Goal: Information Seeking & Learning: Learn about a topic

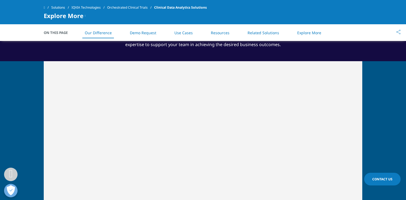
scroll to position [309, 0]
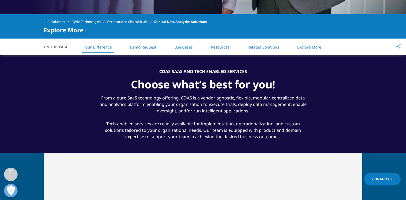
scroll to position [224, 0]
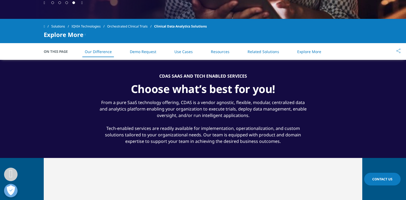
click at [259, 74] on div "CDAS SAAS AND TECH ENABLED SERVICES" at bounding box center [203, 75] width 208 height 5
drag, startPoint x: 259, startPoint y: 74, endPoint x: 163, endPoint y: 75, distance: 96.3
click at [163, 75] on div "CDAS SAAS AND TECH ENABLED SERVICES" at bounding box center [203, 75] width 208 height 5
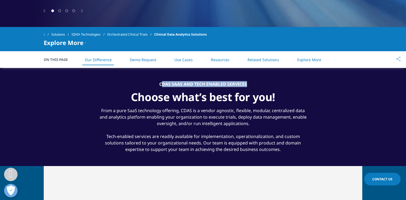
scroll to position [220, 0]
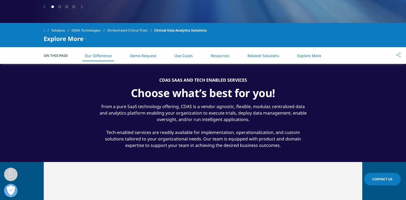
click at [249, 116] on div "From a pure SaaS technology offering, CDAS is a vendor agnostic, flexible, modu…" at bounding box center [203, 124] width 208 height 49
drag, startPoint x: 159, startPoint y: 80, endPoint x: 246, endPoint y: 82, distance: 87.7
click at [246, 82] on div "CDAS SAAS AND TECH ENABLED SERVICES" at bounding box center [203, 79] width 208 height 5
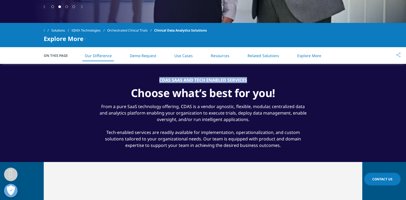
copy div "CDAS SAAS AND TECH ENABLED SERVICES"
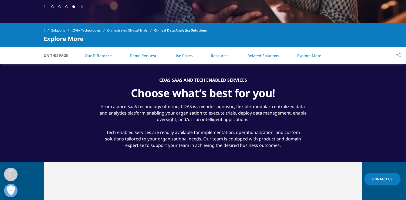
click at [290, 147] on div "From a pure SaaS technology offering, CDAS is a vendor agnostic, flexible, modu…" at bounding box center [203, 124] width 208 height 49
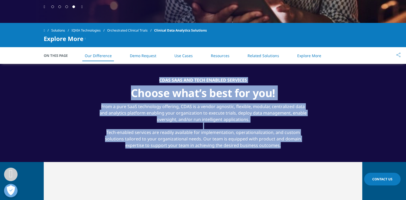
drag, startPoint x: 289, startPoint y: 148, endPoint x: 152, endPoint y: 78, distance: 153.6
click at [152, 78] on div "CDAS SAAS AND TECH ENABLED SERVICES Choose what’s best for you! From a pure Saa…" at bounding box center [203, 112] width 208 height 71
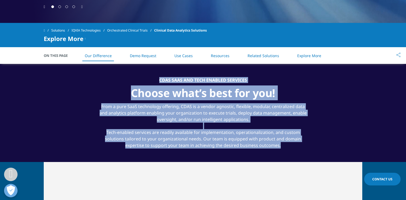
copy div "CDAS SAAS AND TECH ENABLED SERVICES Choose what’s best for you! From a pure Saa…"
click at [264, 87] on div "Choose what’s best for you!" at bounding box center [203, 91] width 208 height 17
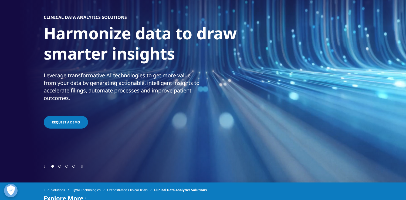
scroll to position [70, 0]
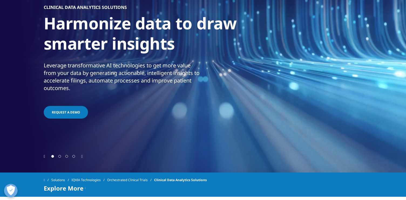
click at [60, 155] on span "Go to slide 2" at bounding box center [59, 156] width 3 height 3
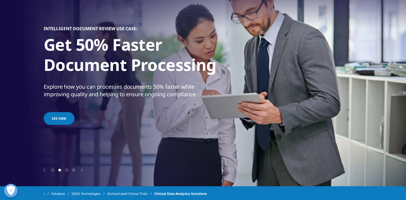
scroll to position [53, 0]
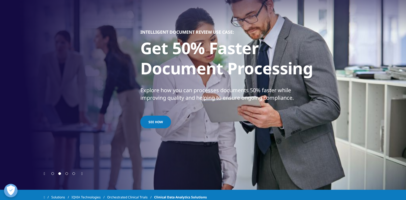
click at [173, 60] on h1 "Get 50% Faster Document Processing" at bounding box center [241, 60] width 202 height 44
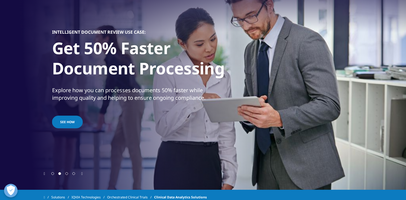
click at [89, 47] on h1 "Get 50% Faster Document Processing" at bounding box center [153, 60] width 202 height 44
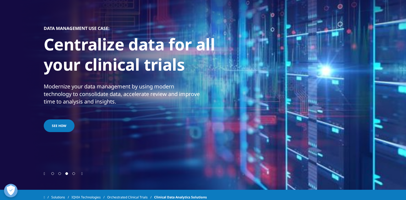
click at [52, 172] on span "Go to slide 1" at bounding box center [52, 173] width 3 height 3
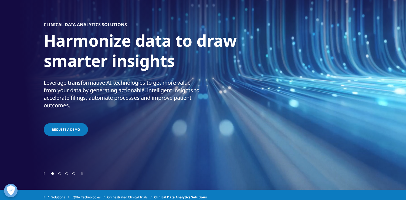
click at [58, 174] on div at bounding box center [63, 173] width 28 height 5
click at [60, 174] on span "Go to slide 2" at bounding box center [59, 173] width 3 height 3
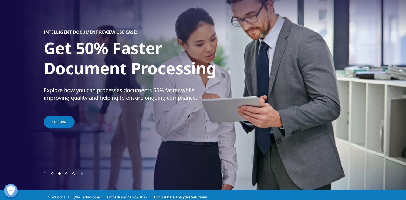
click at [68, 174] on span "Go to slide 3" at bounding box center [66, 173] width 3 height 3
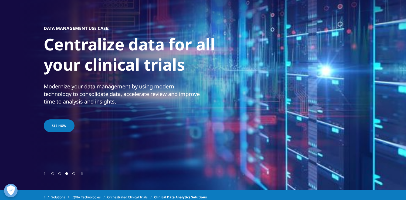
click at [74, 174] on span "Go to slide 4" at bounding box center [73, 173] width 3 height 3
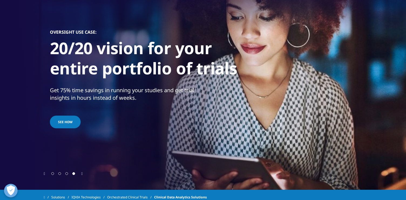
click at [164, 89] on p "Get 75% time savings in running your studies and get trial insights in hours in…" at bounding box center [129, 96] width 158 height 18
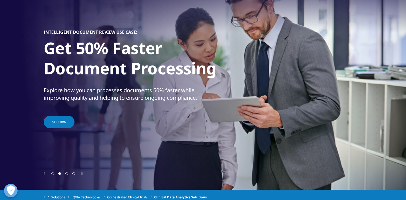
click at [73, 174] on span "Go to slide 4" at bounding box center [73, 173] width 3 height 3
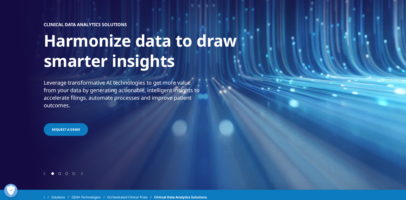
click at [60, 174] on span "Go to slide 2" at bounding box center [59, 173] width 3 height 3
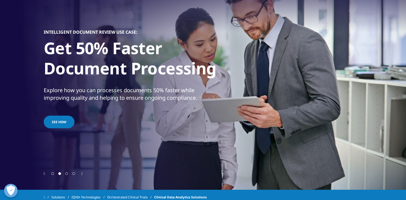
click at [55, 175] on div at bounding box center [63, 173] width 28 height 5
click at [53, 174] on span "Go to slide 1" at bounding box center [52, 173] width 3 height 3
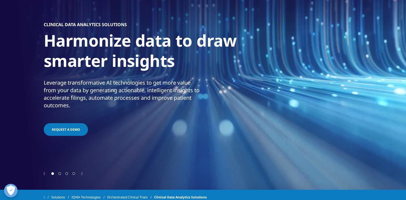
click at [61, 173] on span "Go to slide 2" at bounding box center [59, 173] width 3 height 3
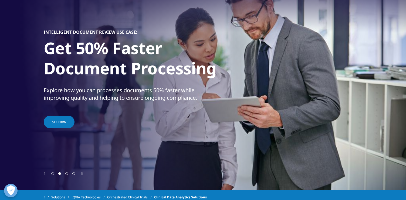
click at [68, 174] on span "Go to slide 3" at bounding box center [66, 173] width 3 height 3
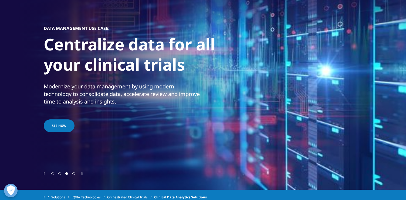
click at [75, 174] on span "Go to slide 4" at bounding box center [73, 173] width 3 height 3
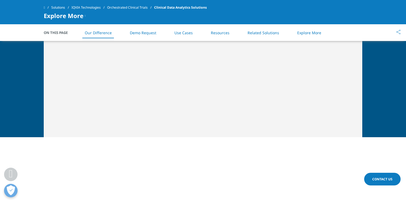
scroll to position [370, 0]
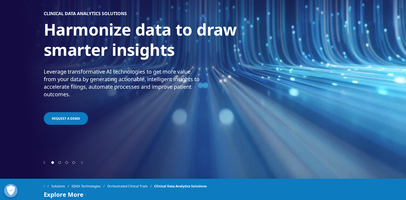
scroll to position [64, 0]
click at [59, 162] on span "Go to slide 2" at bounding box center [59, 163] width 3 height 3
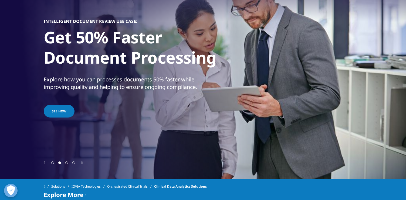
click at [67, 162] on span "Go to slide 3" at bounding box center [66, 163] width 3 height 3
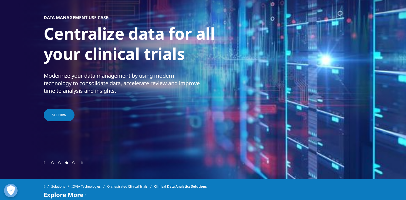
click at [74, 163] on span "Go to slide 4" at bounding box center [73, 163] width 3 height 3
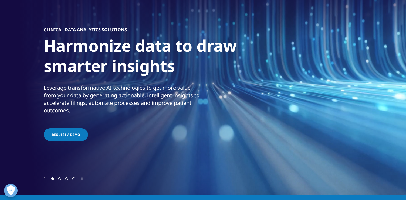
scroll to position [49, 0]
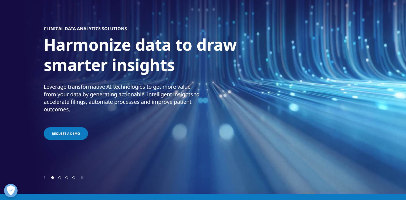
click at [60, 178] on span "Go to slide 2" at bounding box center [59, 177] width 3 height 3
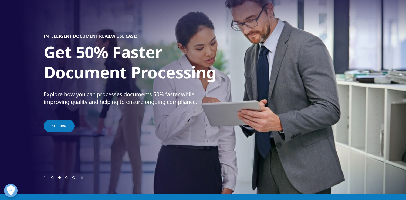
click at [67, 177] on span "Go to slide 3" at bounding box center [66, 177] width 3 height 3
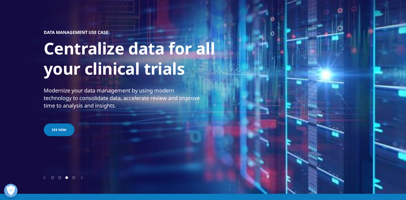
click at [73, 178] on span "Go to slide 4" at bounding box center [73, 177] width 3 height 3
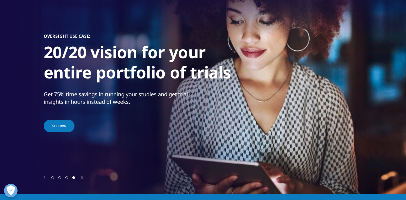
click at [53, 179] on span "Go to slide 1" at bounding box center [52, 177] width 3 height 3
click at [53, 178] on span "Go to slide 1" at bounding box center [52, 177] width 3 height 3
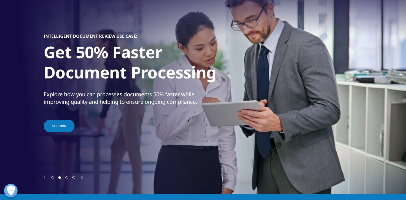
click at [61, 177] on span "Go to slide 2" at bounding box center [59, 177] width 3 height 3
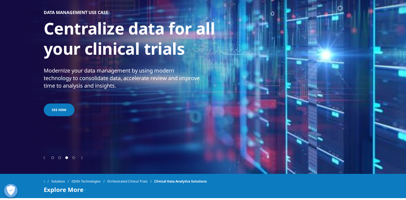
scroll to position [70, 0]
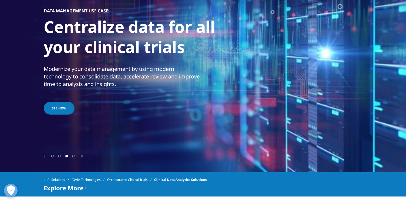
click at [73, 156] on span "Go to slide 4" at bounding box center [73, 156] width 3 height 3
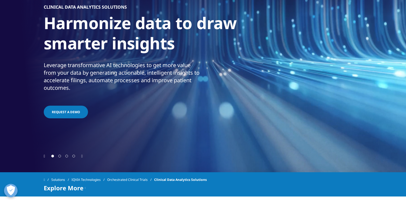
click at [75, 157] on span "Go to slide 4" at bounding box center [73, 156] width 3 height 3
click at [74, 156] on span "Go to slide 4" at bounding box center [73, 156] width 3 height 3
click at [317, 126] on div "CLINICAL DATA ANALYTICS SOLUTIONS Harmonize data to draw smarter insights Lever…" at bounding box center [203, 62] width 318 height 184
click at [74, 156] on span "Go to slide 4" at bounding box center [73, 156] width 3 height 3
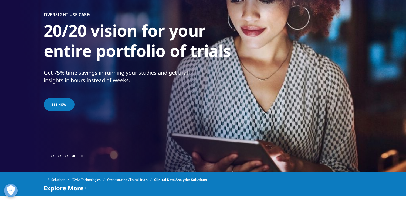
click at [74, 157] on span "Go to slide 4" at bounding box center [73, 156] width 3 height 3
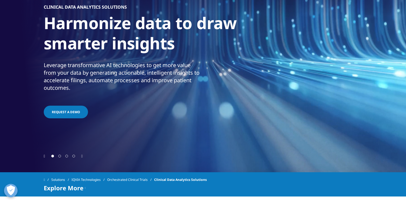
click at [74, 157] on span "Go to slide 4" at bounding box center [73, 156] width 3 height 3
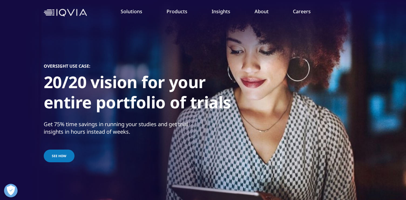
scroll to position [55, 0]
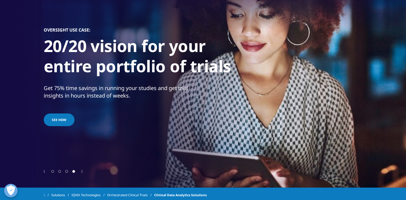
click at [53, 171] on span "Go to slide 1" at bounding box center [52, 171] width 3 height 3
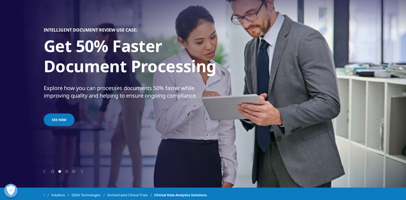
click at [66, 171] on span "Go to slide 3" at bounding box center [66, 171] width 3 height 3
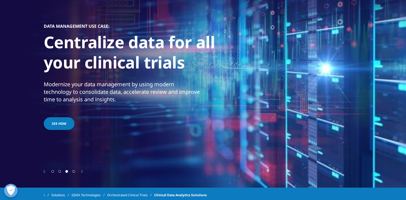
click at [76, 171] on div at bounding box center [63, 171] width 28 height 5
click at [75, 172] on span "Go to slide 4" at bounding box center [73, 171] width 3 height 3
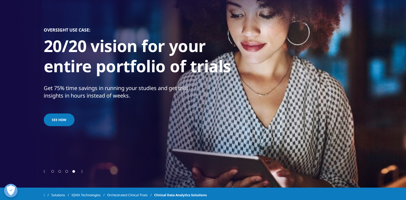
click at [74, 172] on span "Go to slide 4" at bounding box center [73, 171] width 3 height 3
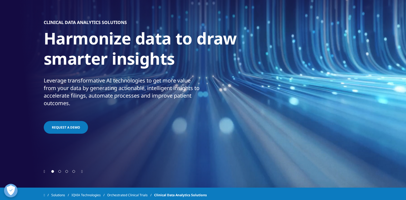
click at [74, 172] on span "Go to slide 4" at bounding box center [73, 171] width 3 height 3
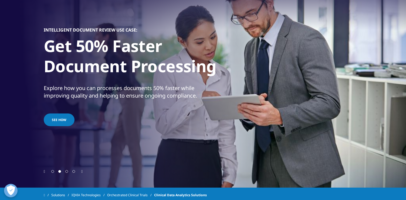
click at [75, 172] on span "Go to slide 4" at bounding box center [73, 171] width 3 height 3
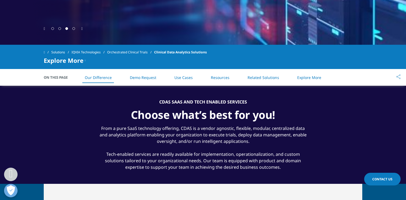
scroll to position [201, 0]
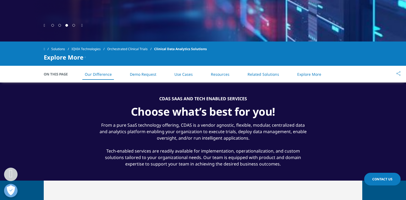
click at [211, 158] on div "From a pure SaaS technology offering, CDAS is a vendor agnostic, flexible, modu…" at bounding box center [203, 142] width 208 height 49
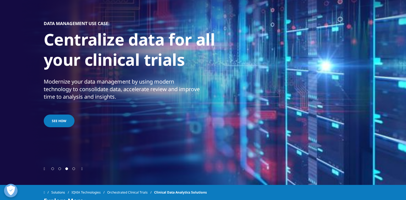
scroll to position [63, 0]
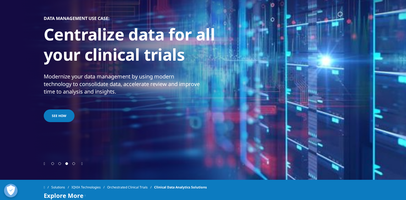
click at [74, 165] on span "Go to slide 4" at bounding box center [73, 163] width 3 height 3
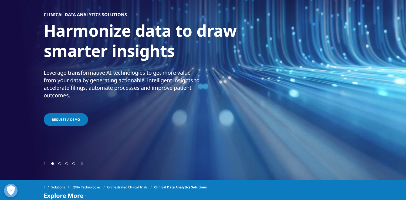
click at [74, 164] on span "Go to slide 4" at bounding box center [73, 163] width 3 height 3
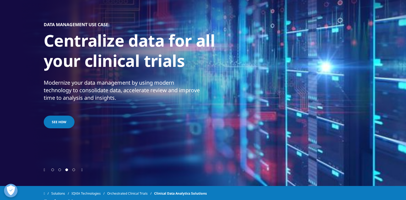
scroll to position [59, 0]
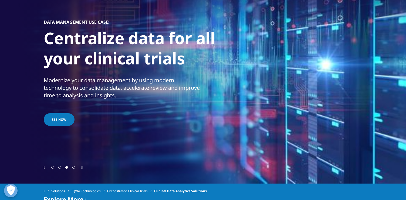
click at [61, 167] on span "Go to slide 2" at bounding box center [59, 167] width 3 height 3
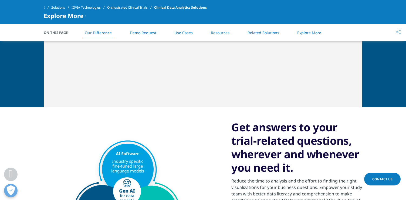
scroll to position [262, 0]
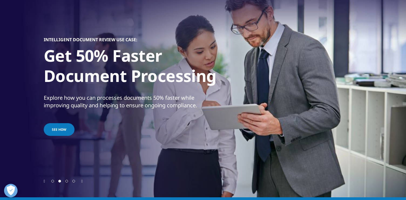
scroll to position [46, 0]
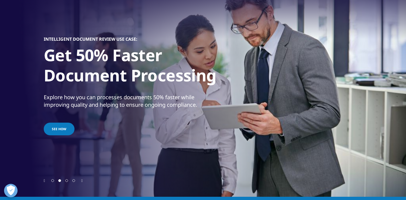
click at [74, 181] on span "Go to slide 4" at bounding box center [73, 180] width 3 height 3
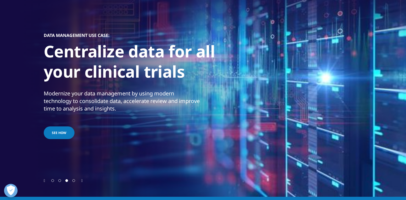
click at [52, 181] on span "Go to slide 1" at bounding box center [52, 180] width 3 height 3
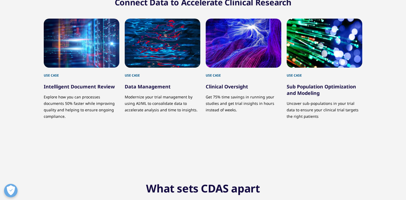
scroll to position [43, 0]
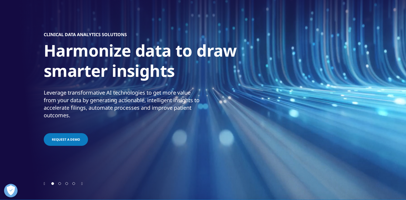
click at [74, 184] on span "Go to slide 4" at bounding box center [73, 183] width 3 height 3
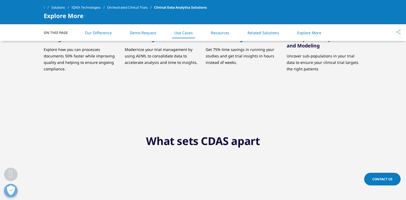
scroll to position [47, 0]
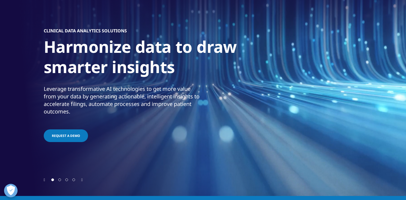
click at [60, 180] on span "Go to slide 2" at bounding box center [59, 180] width 3 height 3
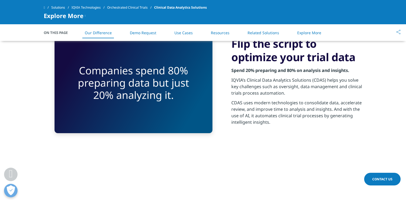
scroll to position [866, 0]
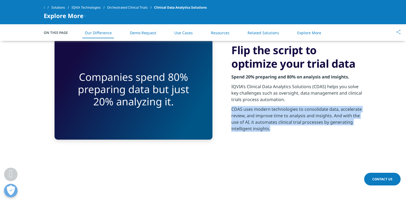
drag, startPoint x: 275, startPoint y: 131, endPoint x: 230, endPoint y: 110, distance: 49.5
click at [230, 110] on div "Flip the script to optimize your trial data Spend 20% preparing and 80% on anal…" at bounding box center [203, 89] width 318 height 128
click at [274, 128] on p "CDAS uses modern technologies to consolidate data, accelerate review, and impro…" at bounding box center [296, 120] width 131 height 29
drag, startPoint x: 280, startPoint y: 129, endPoint x: 229, endPoint y: 109, distance: 54.5
click at [229, 109] on div "Flip the script to optimize your trial data Spend 20% preparing and 80% on anal…" at bounding box center [203, 89] width 318 height 128
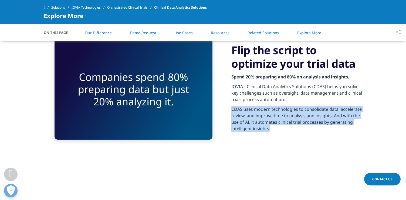
copy p "CDAS uses modern technologies to consolidate data, accelerate review, and impro…"
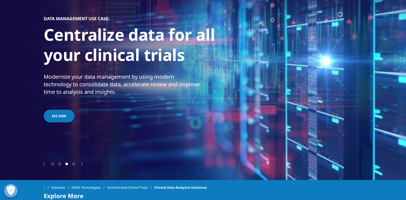
scroll to position [63, 0]
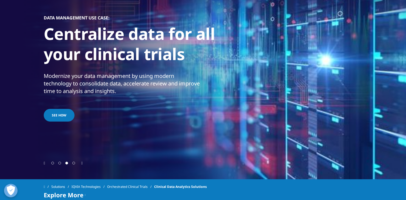
click at [74, 163] on span "Go to slide 4" at bounding box center [73, 163] width 3 height 3
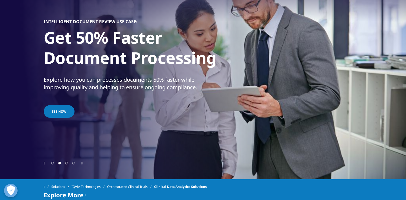
click at [73, 163] on span "Go to slide 4" at bounding box center [73, 163] width 3 height 3
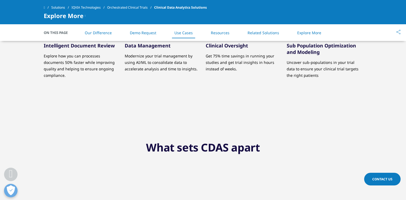
scroll to position [43, 0]
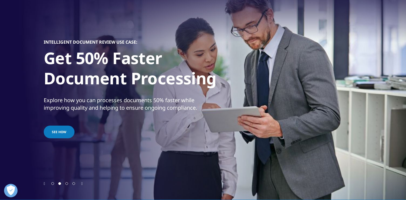
click at [75, 185] on div at bounding box center [63, 183] width 28 height 5
click at [74, 184] on span "Go to slide 4" at bounding box center [73, 183] width 3 height 3
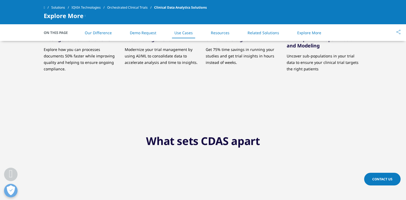
scroll to position [47, 0]
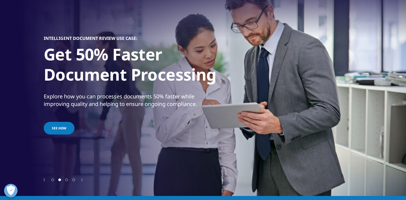
click at [54, 180] on span "Go to slide 1" at bounding box center [52, 180] width 3 height 3
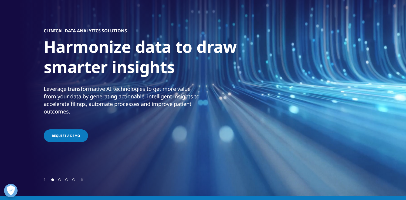
click at [61, 179] on span "Go to slide 2" at bounding box center [59, 180] width 3 height 3
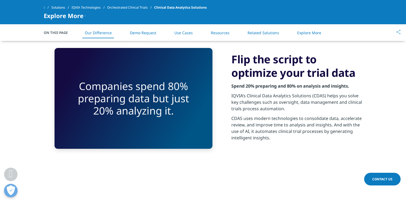
scroll to position [860, 0]
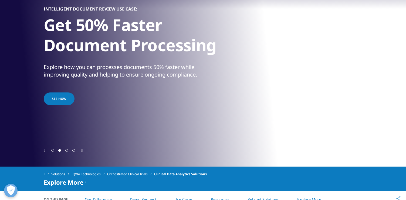
scroll to position [81, 0]
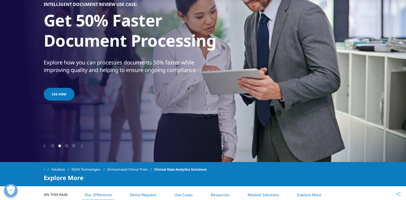
click at [74, 147] on span "Go to slide 4" at bounding box center [73, 146] width 3 height 3
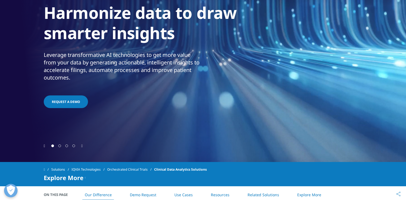
click at [74, 147] on span "Go to slide 4" at bounding box center [73, 146] width 3 height 3
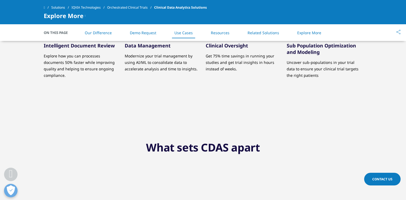
scroll to position [43, 0]
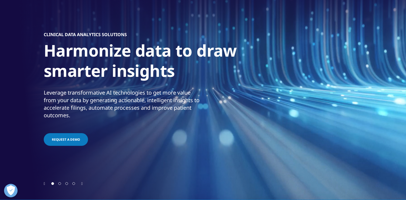
click at [74, 184] on span "Go to slide 4" at bounding box center [73, 183] width 3 height 3
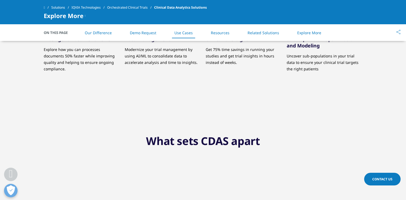
scroll to position [47, 0]
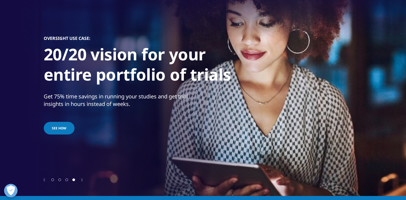
click at [60, 180] on span "Go to slide 2" at bounding box center [59, 180] width 3 height 3
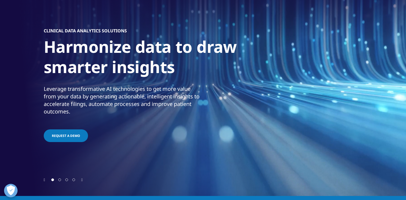
click at [60, 181] on span "Go to slide 2" at bounding box center [59, 180] width 3 height 3
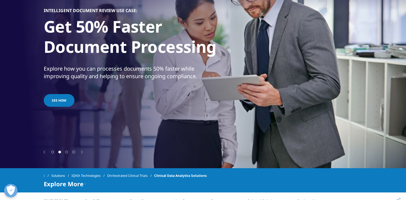
scroll to position [72, 0]
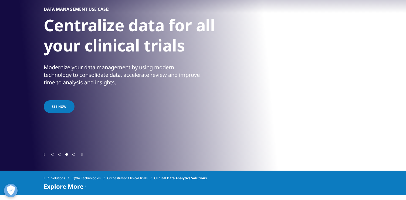
click at [74, 154] on span "Go to slide 4" at bounding box center [73, 154] width 3 height 3
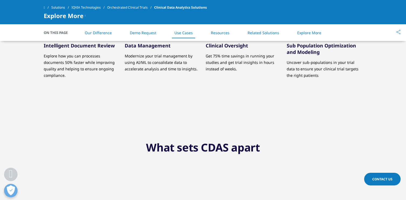
scroll to position [43, 0]
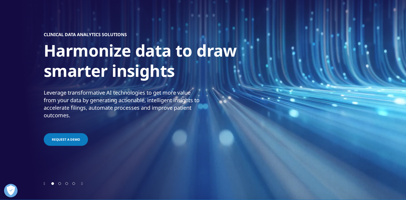
click at [73, 184] on div at bounding box center [63, 183] width 28 height 5
click at [61, 183] on span "Go to slide 2" at bounding box center [59, 183] width 3 height 3
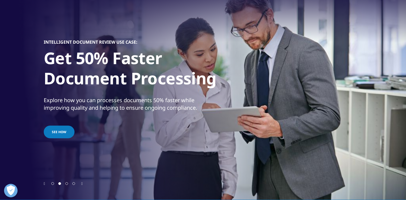
click at [70, 184] on div at bounding box center [63, 183] width 28 height 5
click at [68, 183] on span "Go to slide 3" at bounding box center [66, 183] width 3 height 3
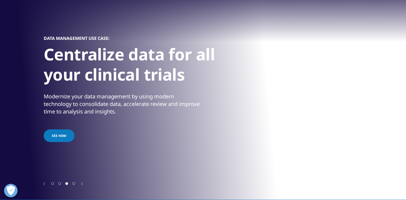
click at [75, 184] on span "Go to slide 4" at bounding box center [73, 183] width 3 height 3
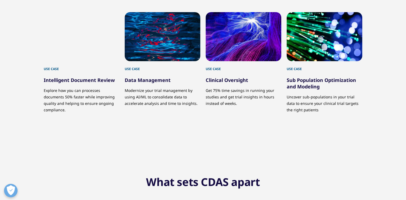
scroll to position [47, 0]
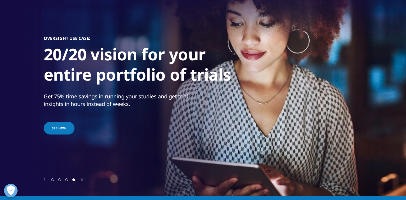
click at [61, 179] on span "Go to slide 2" at bounding box center [59, 180] width 3 height 3
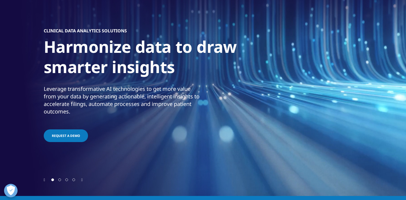
click at [61, 179] on span "Go to slide 2" at bounding box center [59, 180] width 3 height 3
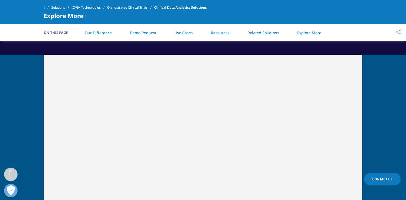
scroll to position [911, 0]
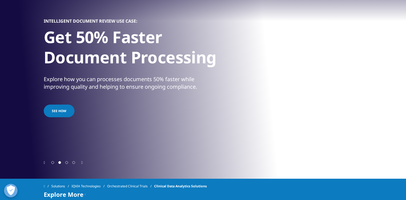
scroll to position [71, 0]
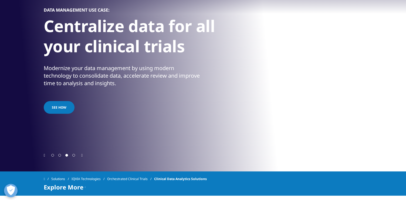
click at [74, 157] on div at bounding box center [63, 155] width 28 height 5
click at [74, 155] on span "Go to slide 4" at bounding box center [73, 155] width 3 height 3
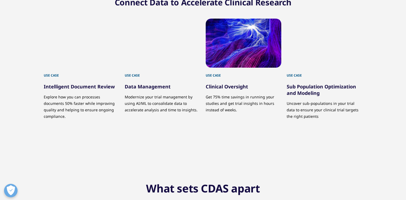
scroll to position [43, 0]
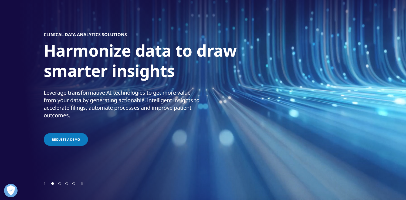
click at [74, 184] on span "Go to slide 4" at bounding box center [73, 183] width 3 height 3
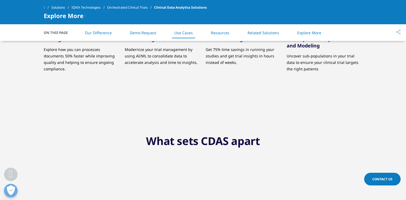
scroll to position [47, 0]
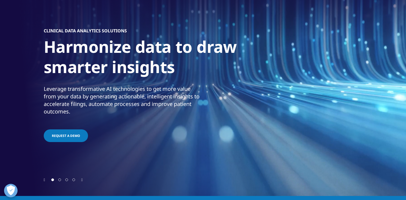
click at [60, 180] on span "Go to slide 2" at bounding box center [59, 180] width 3 height 3
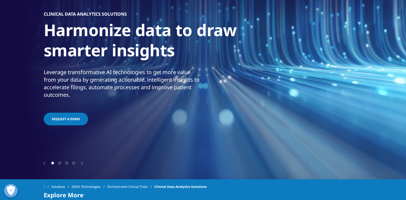
scroll to position [98, 0]
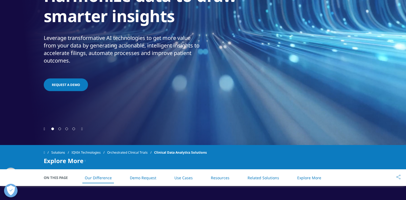
click at [74, 128] on span "Go to slide 4" at bounding box center [73, 129] width 3 height 3
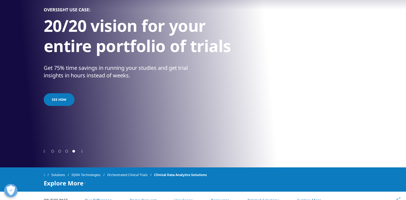
scroll to position [71, 0]
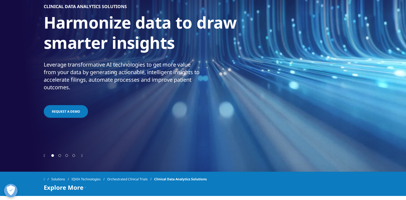
click at [73, 155] on span "Go to slide 4" at bounding box center [73, 155] width 3 height 3
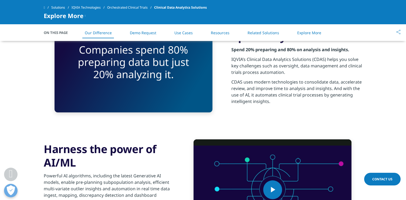
scroll to position [891, 0]
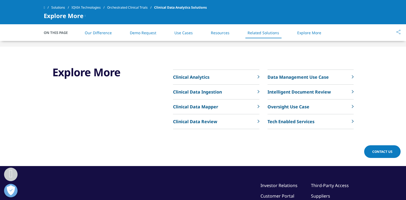
scroll to position [2297, 0]
